Goal: Entertainment & Leisure: Consume media (video, audio)

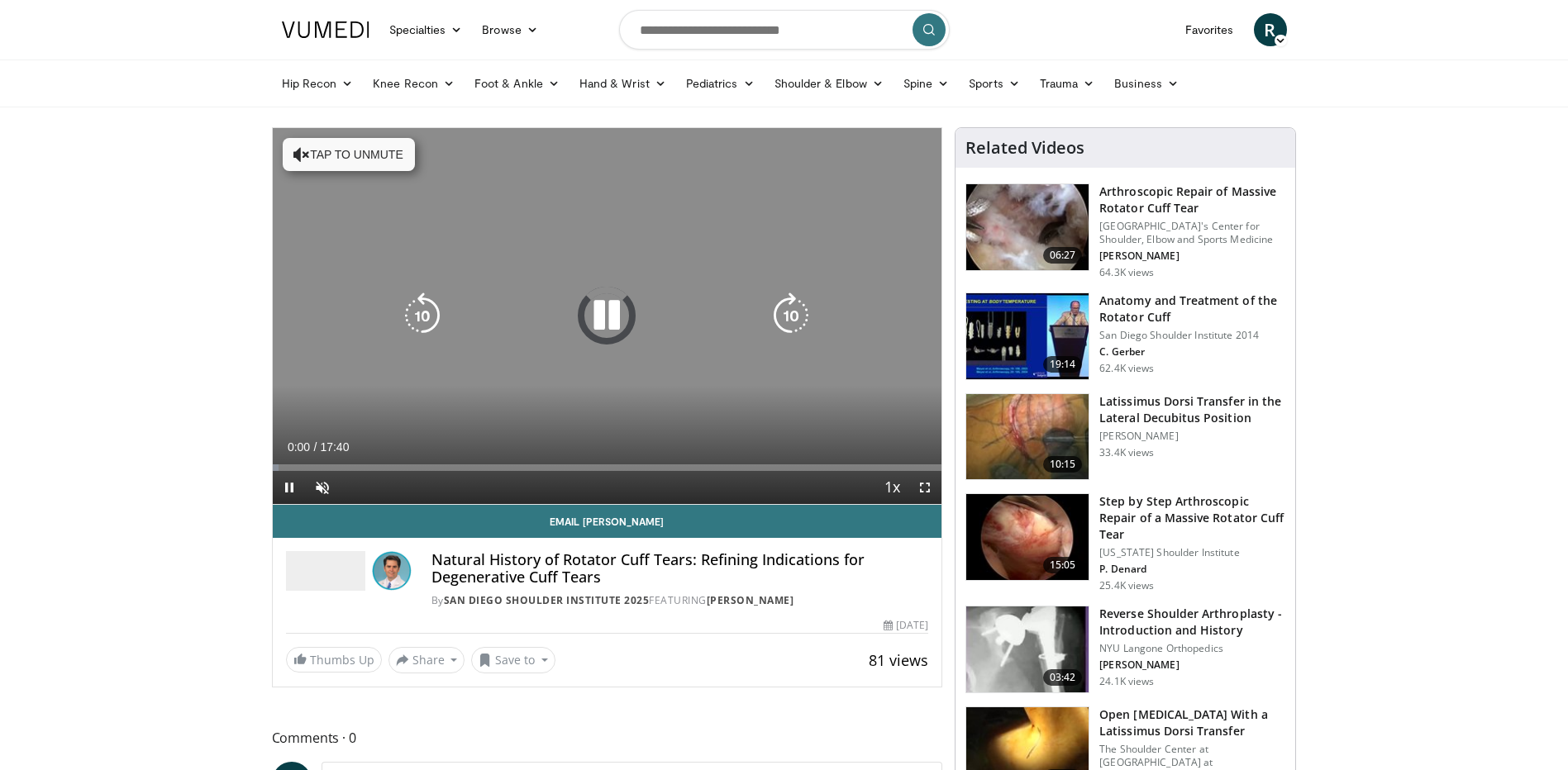
click at [607, 318] on icon "Video Player" at bounding box center [607, 315] width 46 height 46
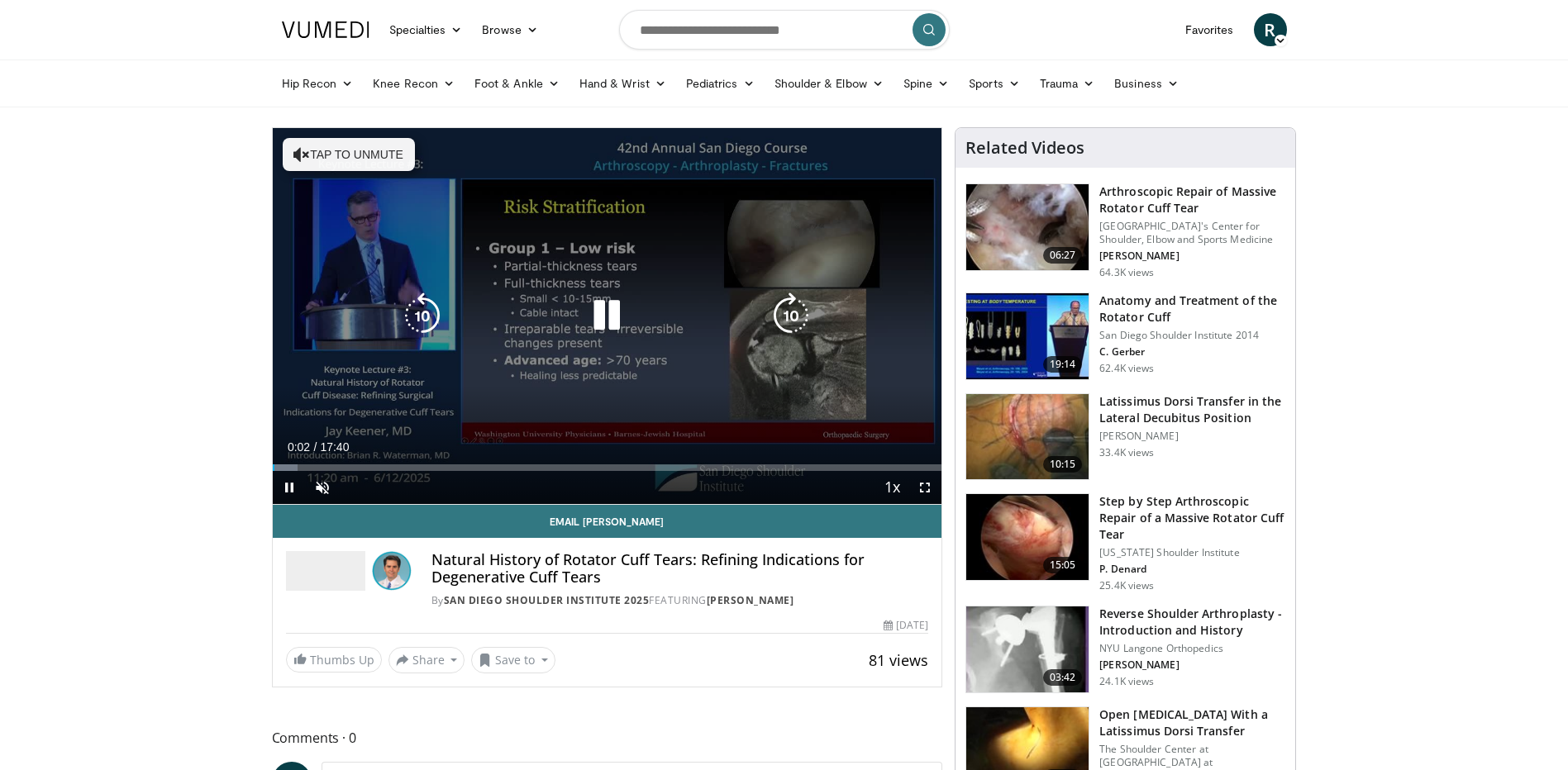
click at [607, 315] on icon "Video Player" at bounding box center [607, 315] width 46 height 46
